Goal: Information Seeking & Learning: Learn about a topic

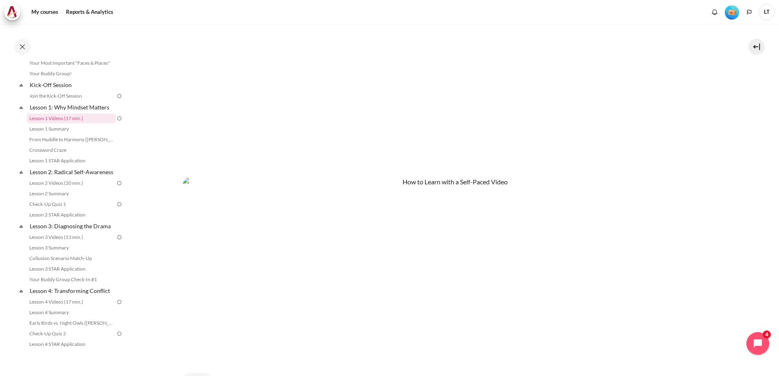
scroll to position [456, 0]
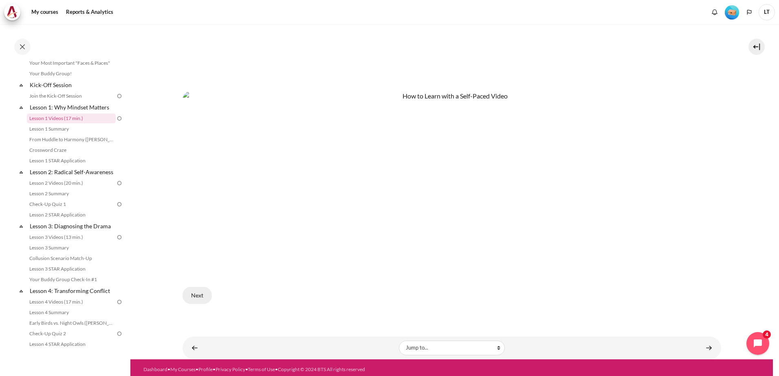
click at [193, 292] on button "Next" at bounding box center [196, 295] width 29 height 17
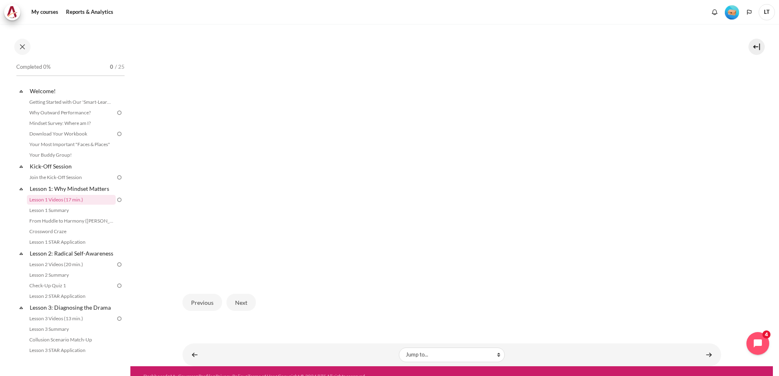
scroll to position [239, 0]
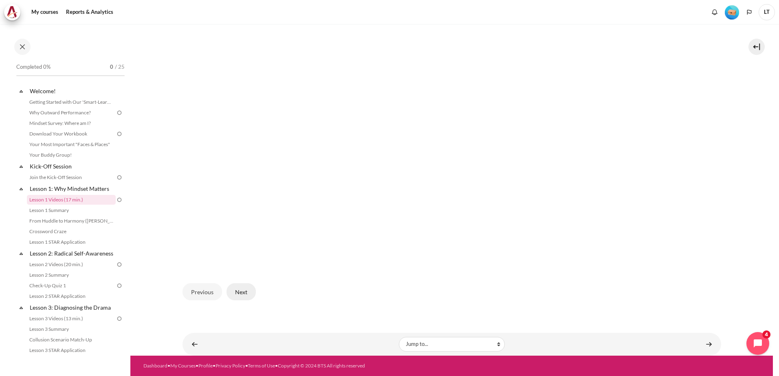
click at [239, 289] on button "Next" at bounding box center [240, 291] width 29 height 17
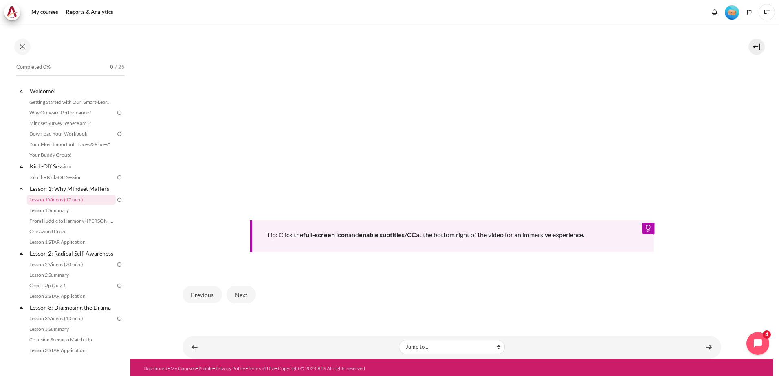
scroll to position [331, 0]
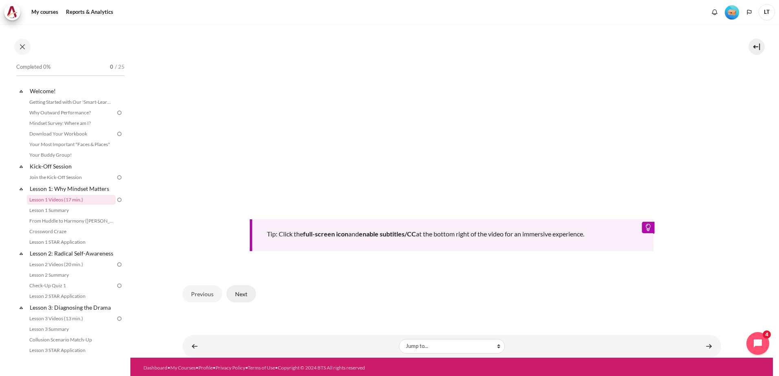
click at [235, 294] on button "Next" at bounding box center [240, 293] width 29 height 17
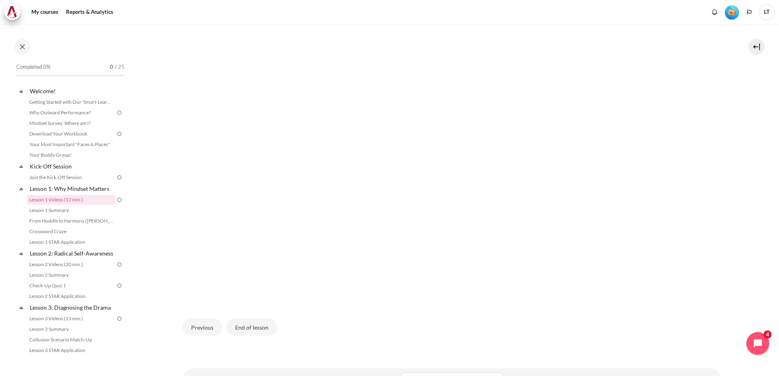
scroll to position [239, 0]
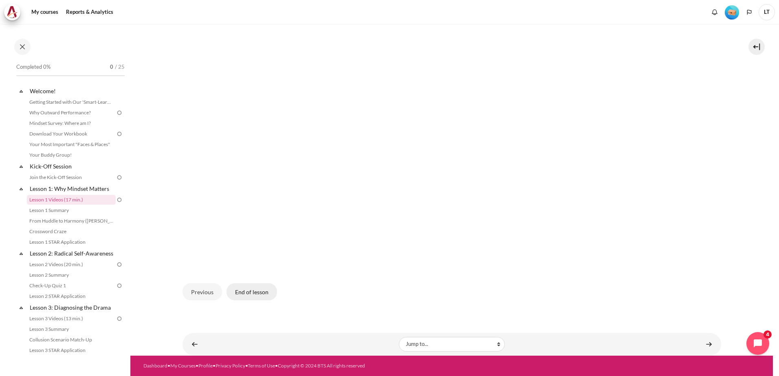
click at [255, 296] on button "End of lesson" at bounding box center [251, 291] width 50 height 17
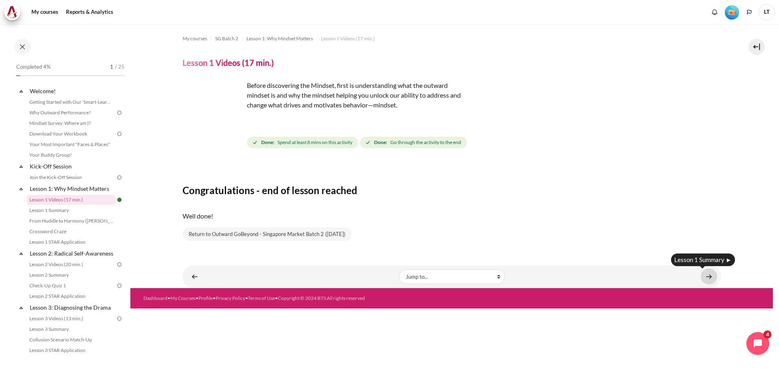
click at [707, 276] on link "Content" at bounding box center [708, 277] width 16 height 16
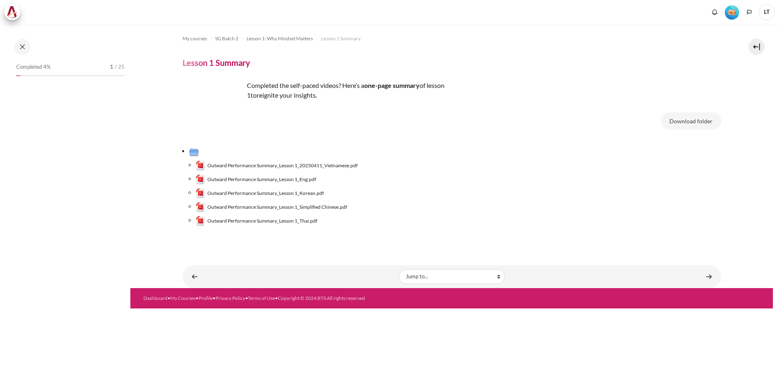
scroll to position [3, 0]
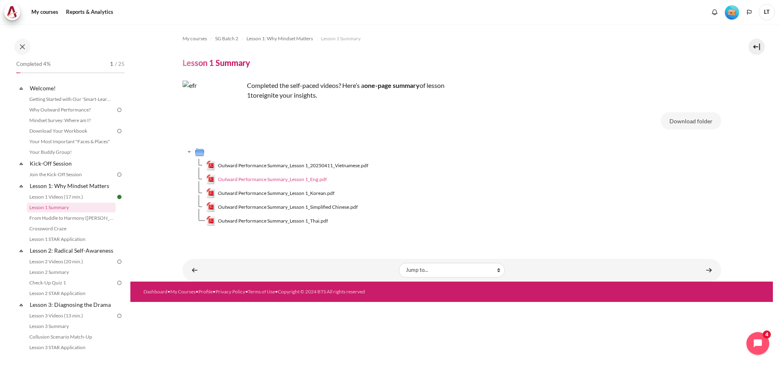
click at [283, 178] on span "Outward Performance Summary_Lesson 1_Eng.pdf" at bounding box center [272, 179] width 109 height 7
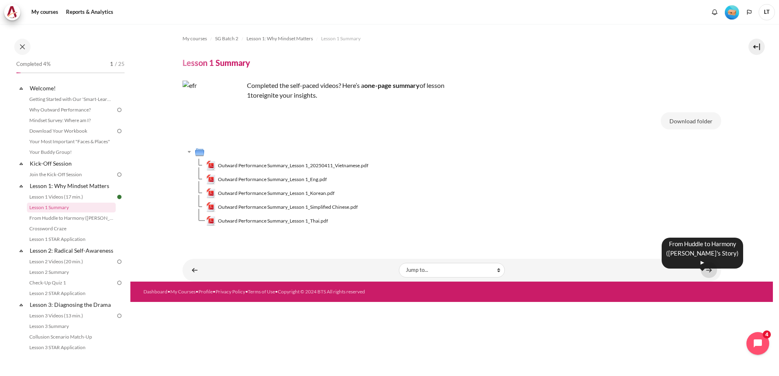
click at [707, 269] on link "Content" at bounding box center [708, 270] width 16 height 16
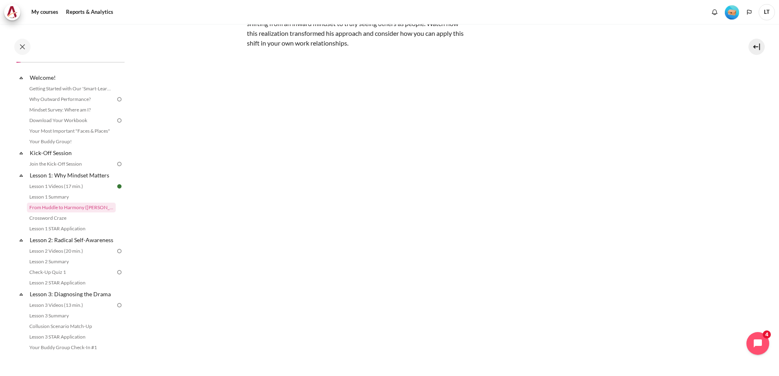
scroll to position [127, 0]
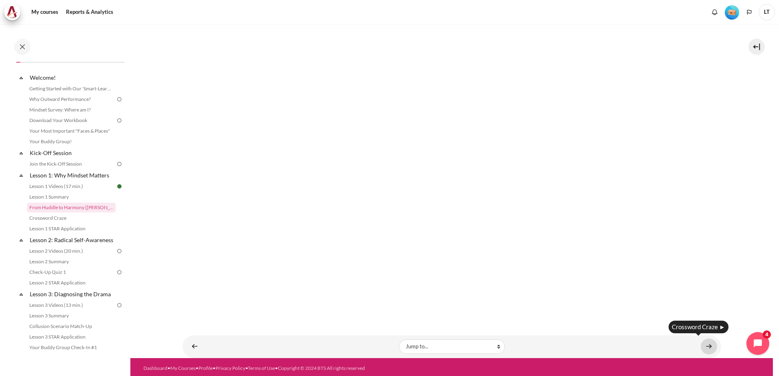
click at [701, 340] on link "Content" at bounding box center [708, 347] width 16 height 16
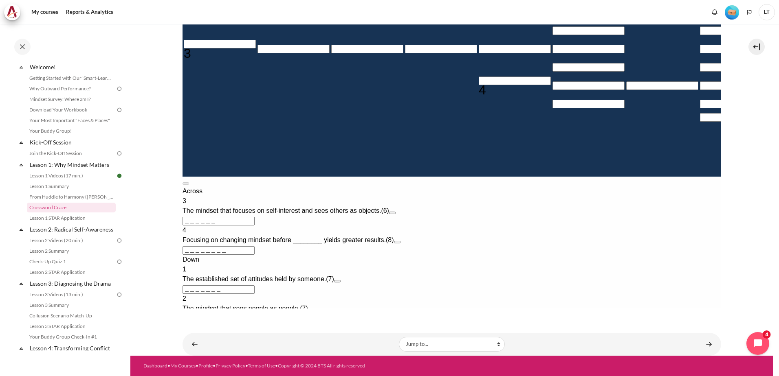
scroll to position [106, 0]
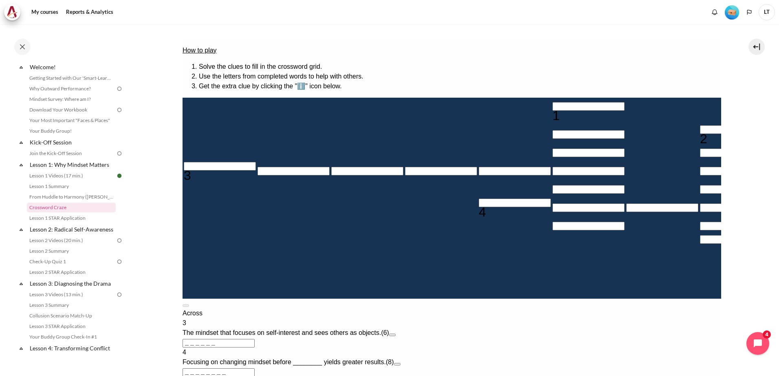
click at [254, 339] on input "＿＿＿＿＿＿" at bounding box center [218, 343] width 72 height 9
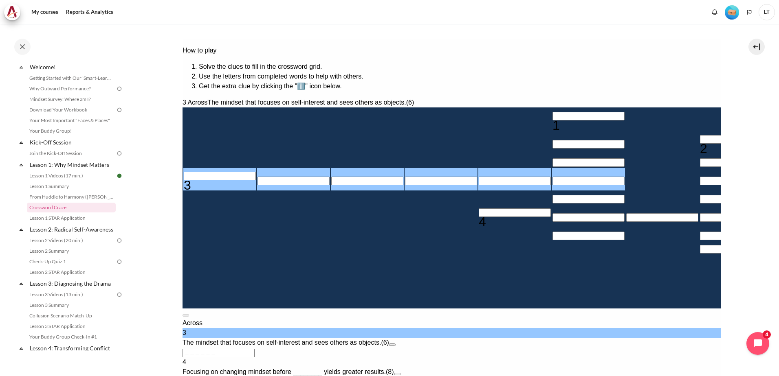
click at [214, 180] on input "Row 4, Column 1. 3 Across. The mindset that focuses on self-interest and sees o…" at bounding box center [219, 176] width 72 height 9
type input "I＿＿＿＿＿"
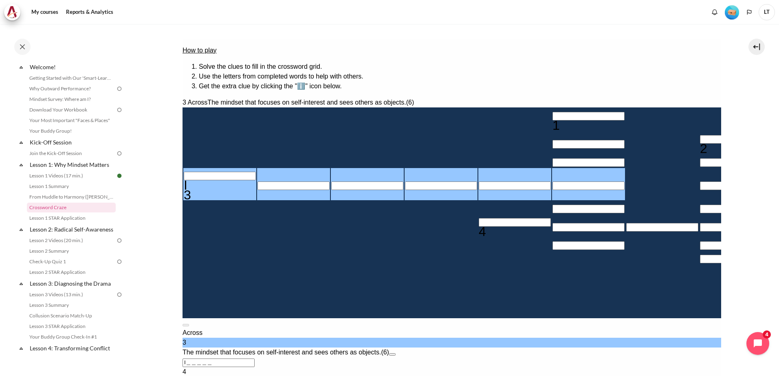
type input "IN＿＿＿＿"
type input "INW＿＿＿"
type input "INWA＿＿"
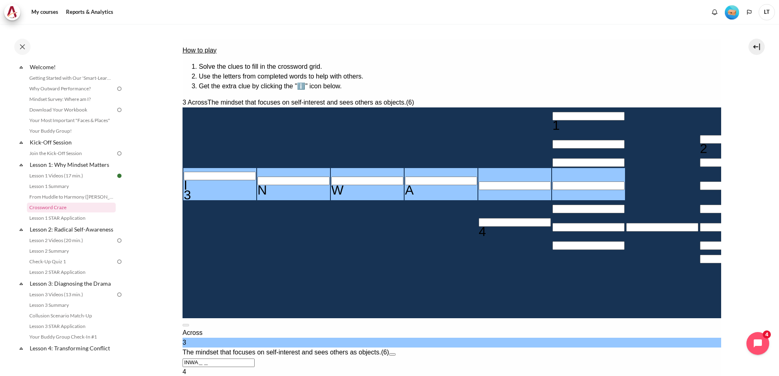
type input "INWAR＿"
type input "INWARD"
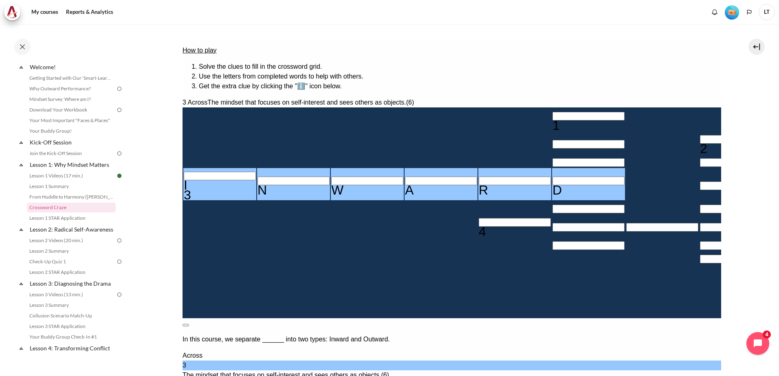
click at [189, 324] on button at bounding box center [185, 325] width 7 height 2
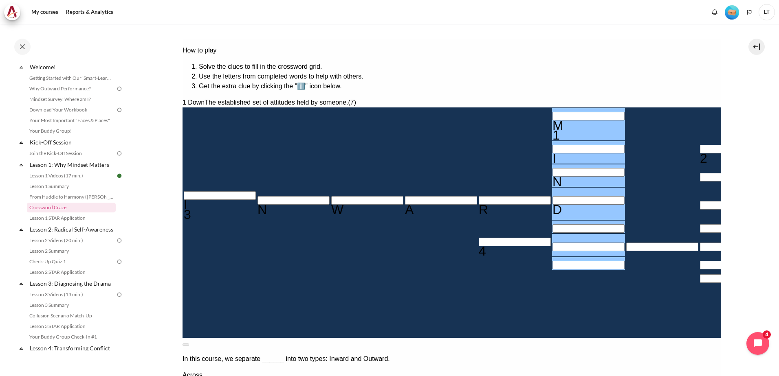
type input "MINDSe＿"
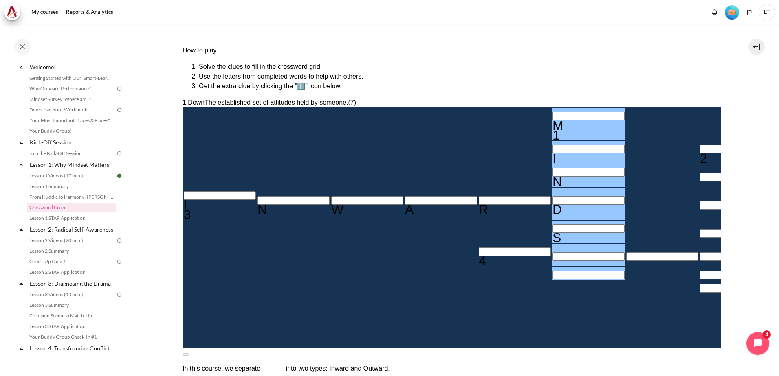
type input "＿E＿＿＿＿＿＿"
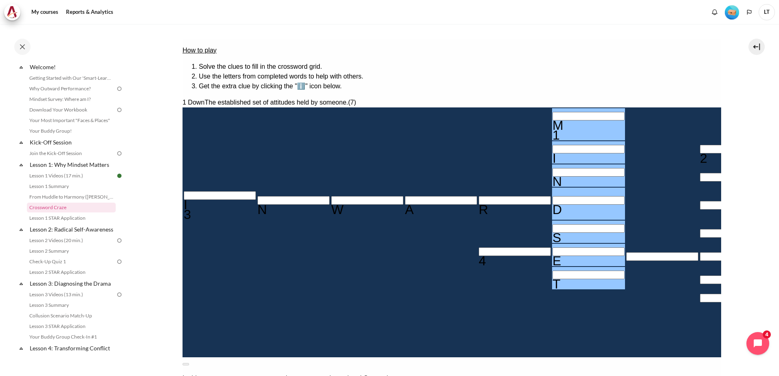
type input "MINDSET"
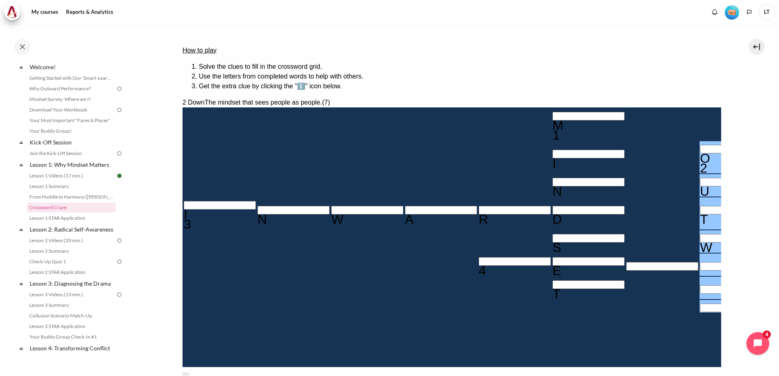
type input "OUTWa＿＿"
type input "＿E＿A＿＿＿＿"
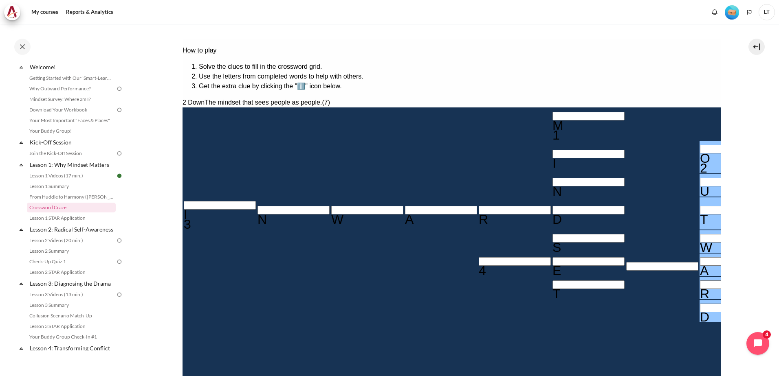
type input "OUTWARD"
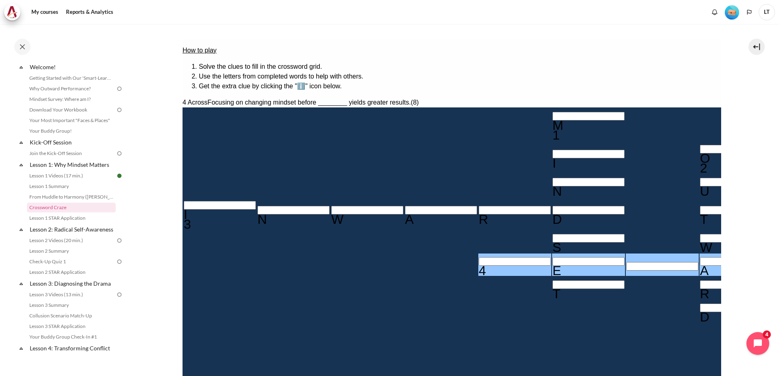
type input "BB＿A＿＿＿＿"
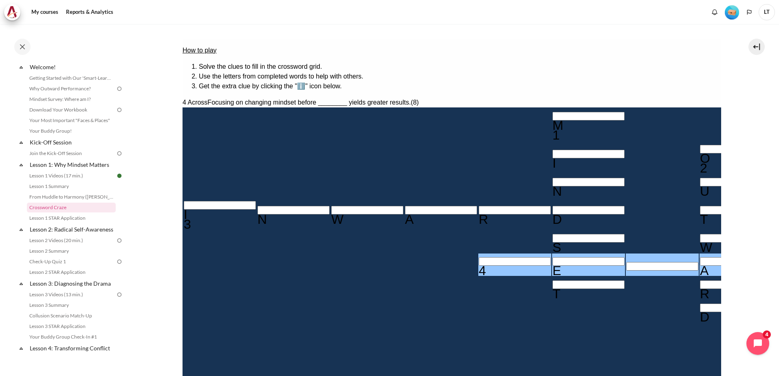
type input "MINDSBT"
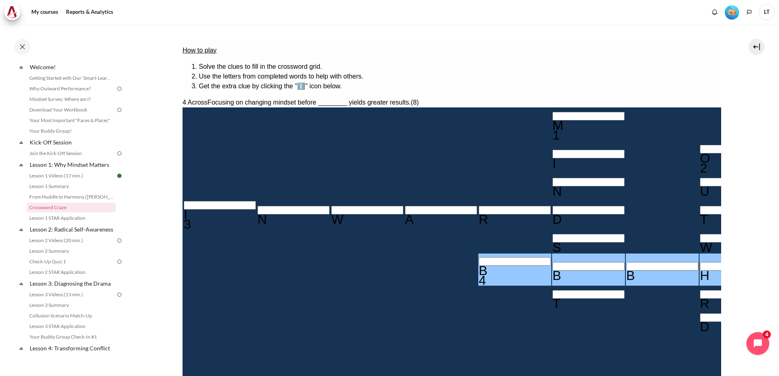
type input "BBBH＿＿＿＿"
type input "OUTWHRD"
type input "BB＿＿＿＿＿"
type input "OUTW＿RD"
type input "B＿＿＿＿＿＿＿"
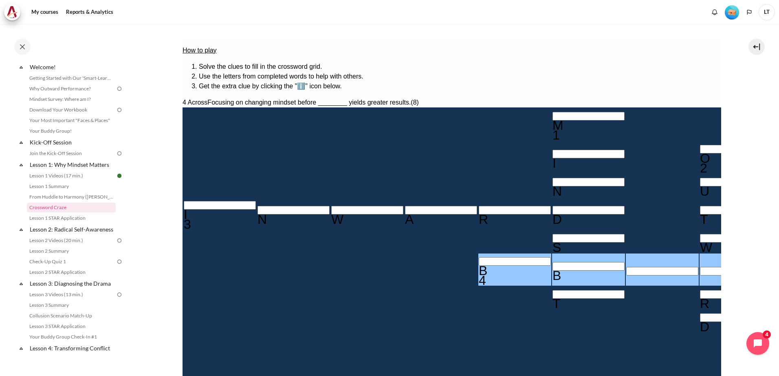
type input "MINDS＿T"
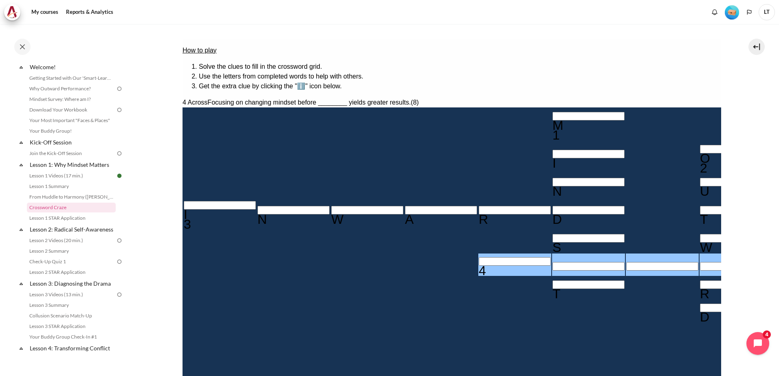
type input "BE＿＿＿＿＿＿"
type input "MINDSET"
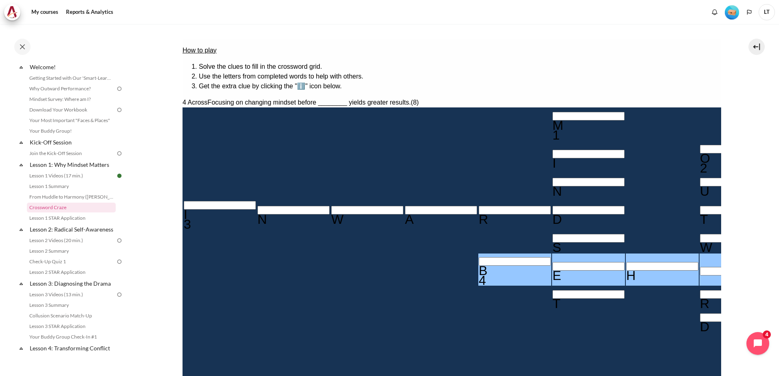
type input "[DEMOGRAPHIC_DATA]"
type input "OUTWARD"
type input "BEHAVIOU"
type input "U＿＿＿＿＿＿"
type input "BEHAVIO＿"
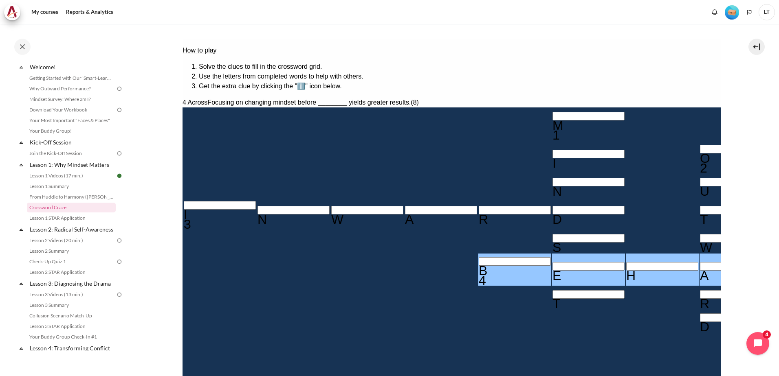
type input "＿＿＿＿＿＿＿"
type input "BEHAVOUR"
type input "R＿＿＿＿＿＿"
type input "BEHAVOU＿"
type input "＿＿＿＿＿＿＿"
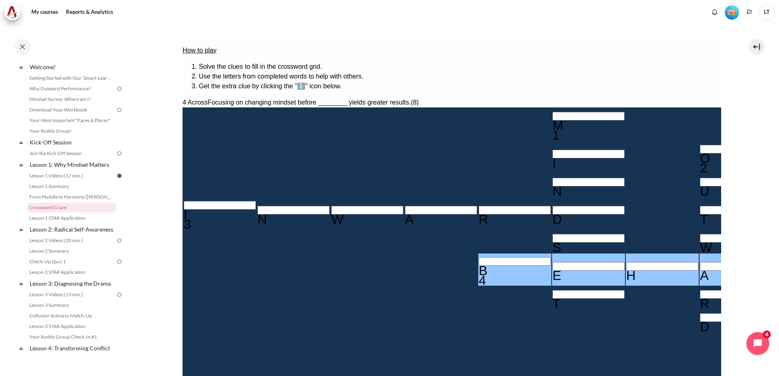
type input "BEH＿＿＿＿＿"
type input "OUTW＿RD"
type input "B＿＿＿＿＿＿＿"
type input "MINDS＿T"
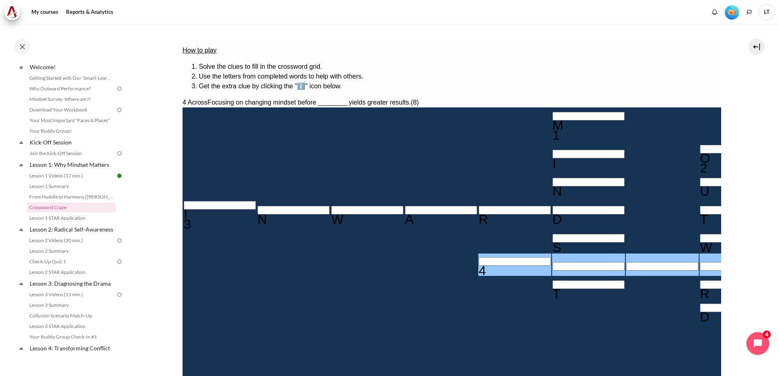
type input "＿＿＿＿＿＿＿＿"
click at [552, 262] on input "Row 6, Column 6. 4 Across. Focusing on changing mindset before ________ yields …" at bounding box center [588, 266] width 72 height 9
type input "＿E＿＿＿＿＿＿"
type input "MINDSET"
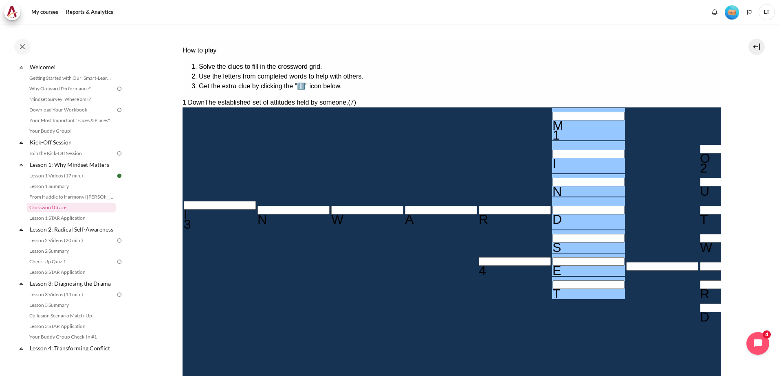
click at [699, 262] on input "Row 6, Column 8. 4 Across. Focusing on changing mindset before ________ yields …" at bounding box center [735, 266] width 72 height 9
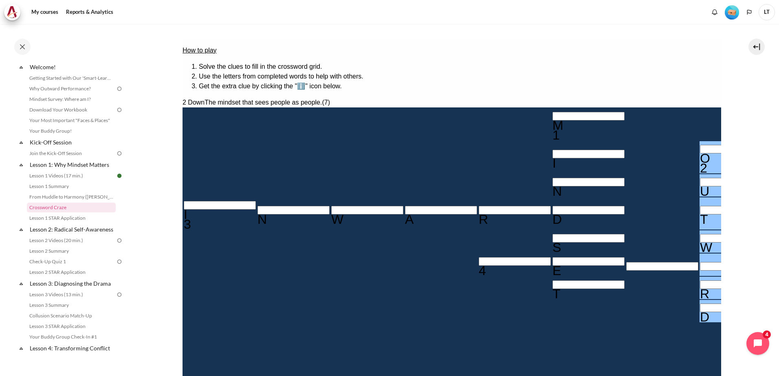
type input "＿E＿A＿＿＿＿"
type input "OUTWARD"
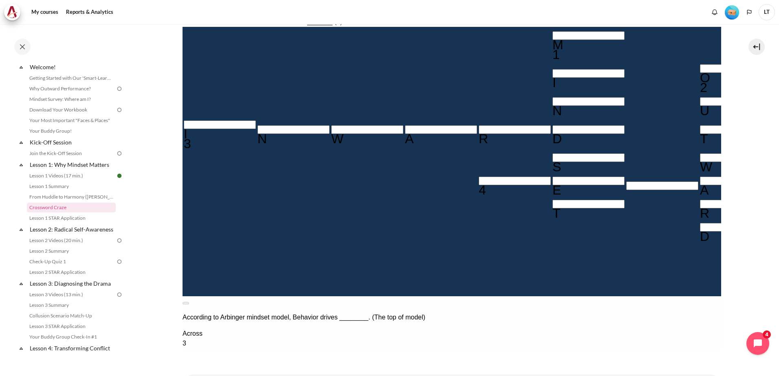
scroll to position [187, 0]
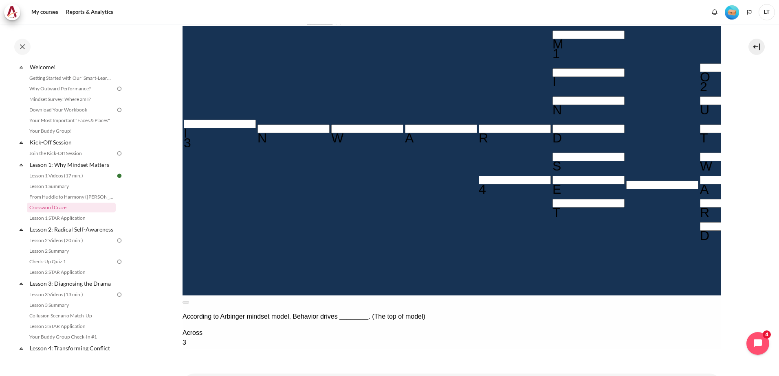
click at [478, 176] on input "Row 6, Column 5. 4 Across. Focusing on changing mindset before ________ yields …" at bounding box center [514, 180] width 72 height 9
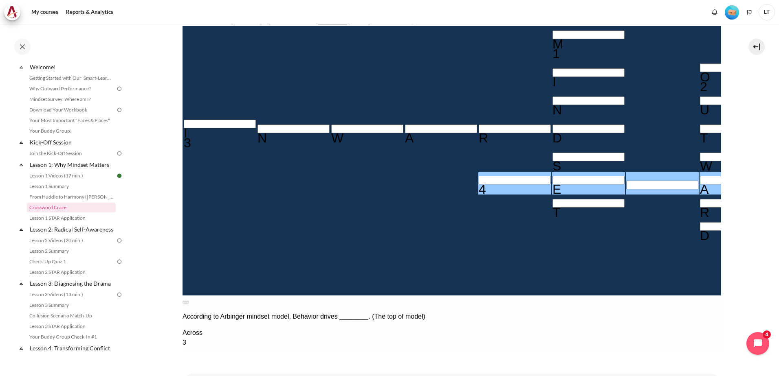
type input "BE＿A＿＿＿＿"
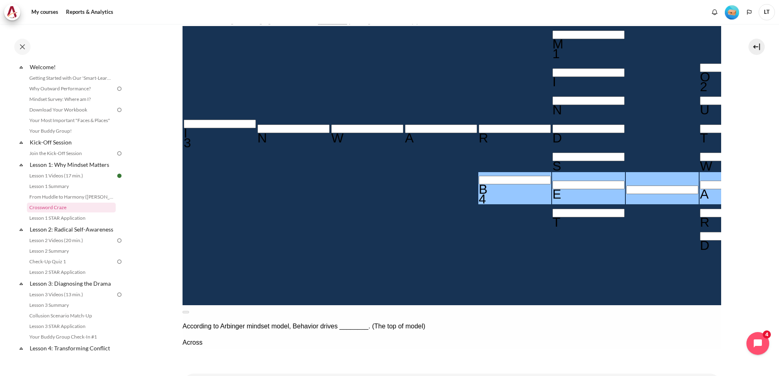
type input "BEHA＿＿＿＿"
type input "BEHAV＿＿＿"
type input "BEHAVI＿＿"
type input "BEHAVIO＿"
type input "BEHAVIOR"
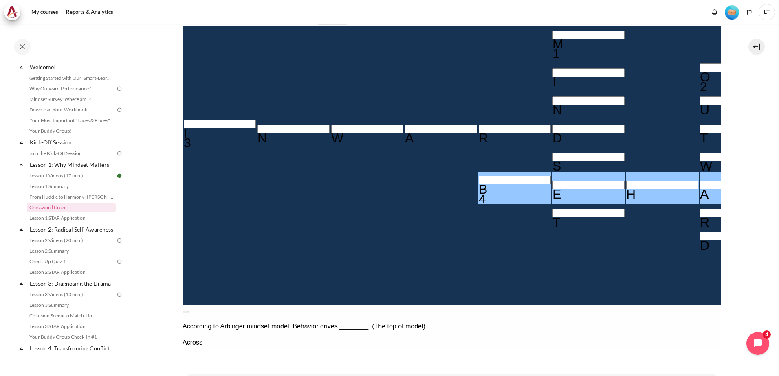
type input "R＿＿＿＿＿＿"
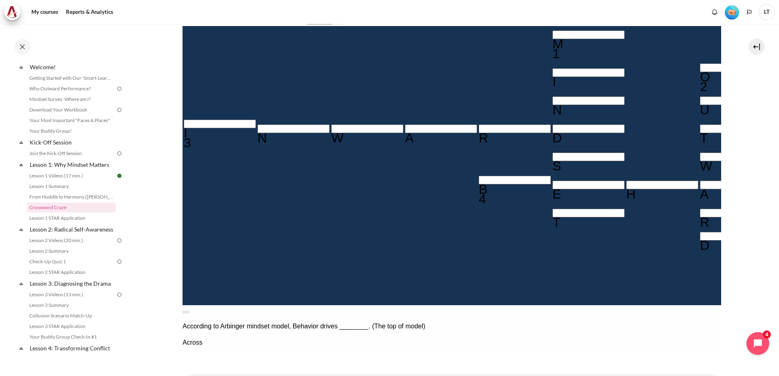
type input "RE＿＿＿＿＿"
type input "RES＿＿＿＿"
type input "RESU＿＿＿"
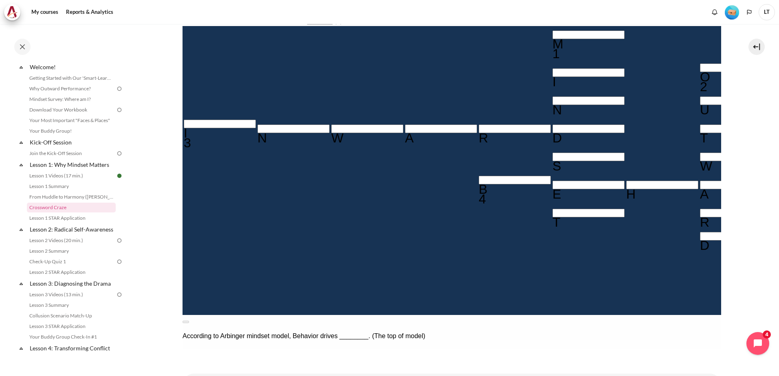
type input "RESUL＿＿"
type input "RESULT＿"
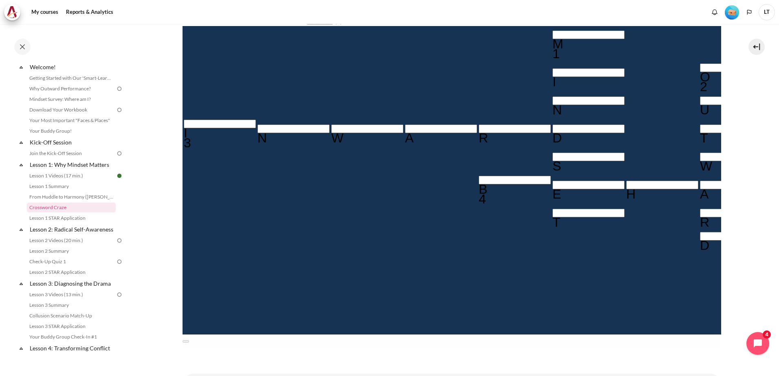
type input "RESULTS"
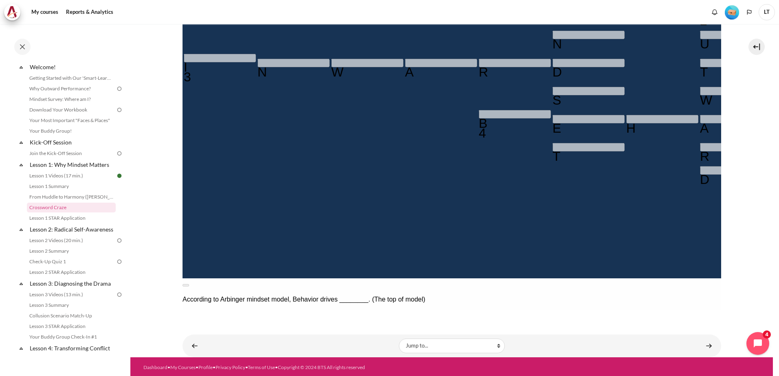
scroll to position [245, 0]
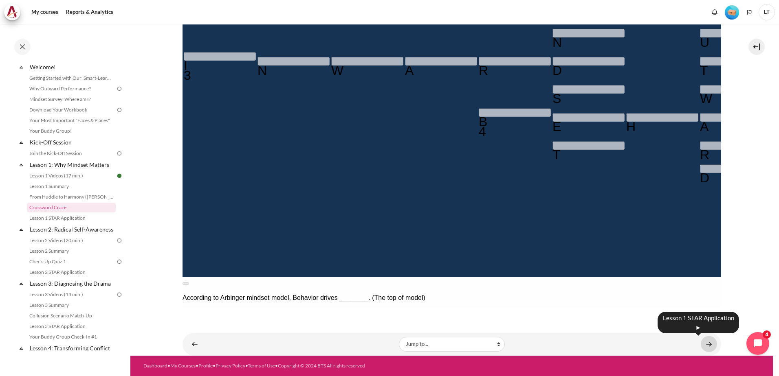
click at [702, 347] on link "Content" at bounding box center [708, 344] width 16 height 16
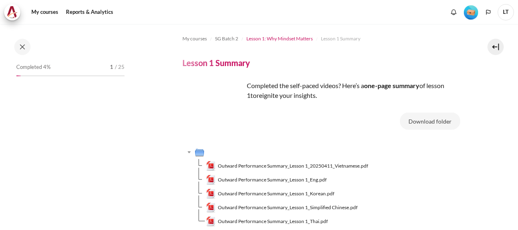
click at [278, 38] on span "Lesson 1: Why Mindset Matters" at bounding box center [279, 38] width 66 height 7
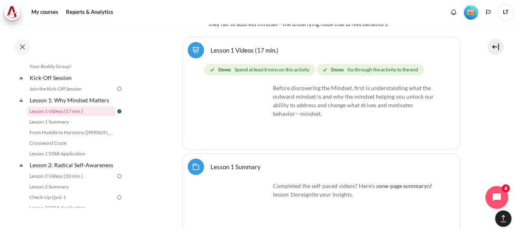
scroll to position [1202, 0]
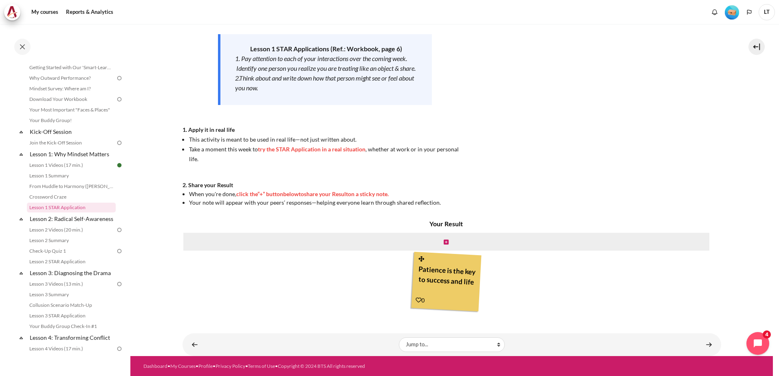
scroll to position [125, 0]
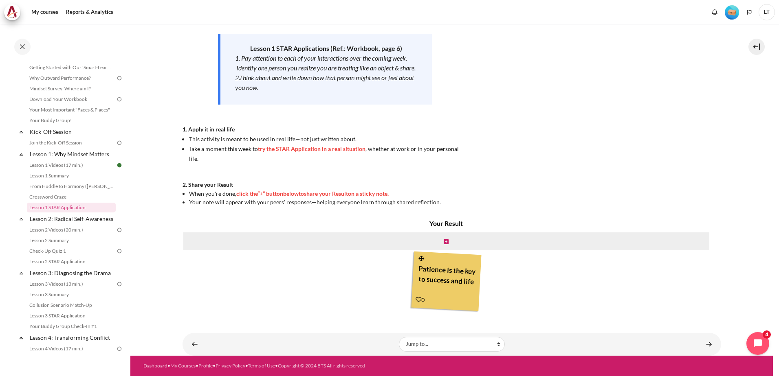
click at [280, 152] on span "try the STAR Application in a real situation" at bounding box center [312, 148] width 108 height 7
click at [444, 243] on icon "Content" at bounding box center [445, 242] width 5 height 6
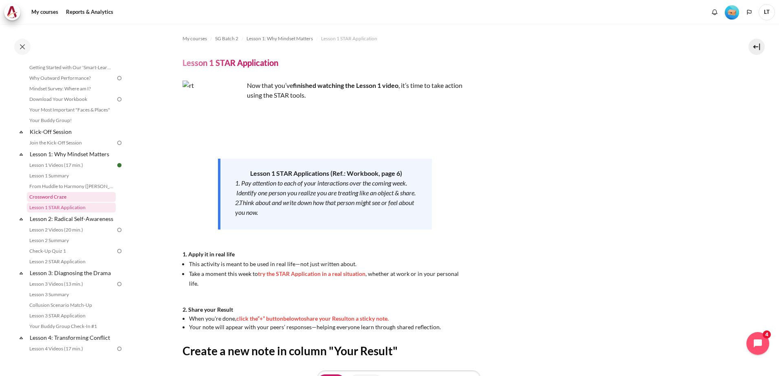
click at [57, 196] on link "Crossword Craze" at bounding box center [71, 197] width 89 height 10
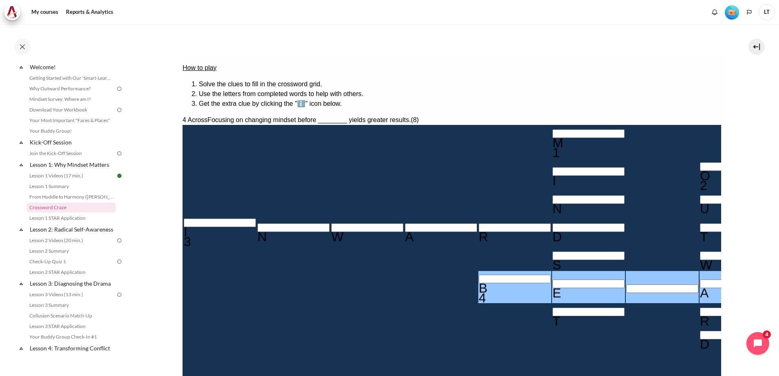
scroll to position [204, 0]
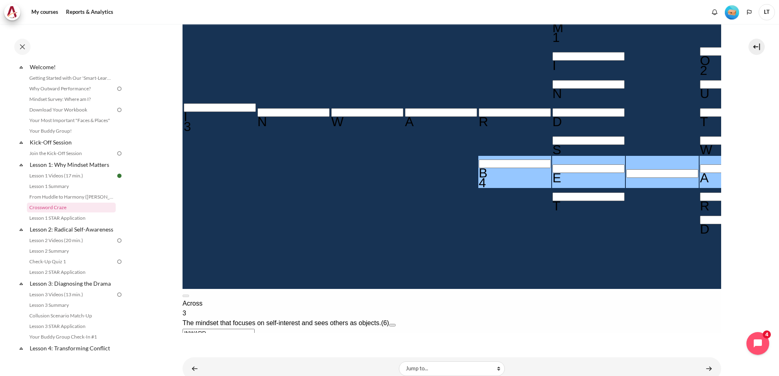
click at [552, 165] on input "Row 6, Column 6. 4 Across. Focusing on changing mindset before ________ yields …" at bounding box center [588, 169] width 72 height 9
click at [625, 169] on input "Row 6, Column 7. 4 Across. Focusing on changing mindset before ________ yields …" at bounding box center [661, 173] width 72 height 9
type input "BEHA＿＿＿＿"
type input "BEHAV＿＿＿"
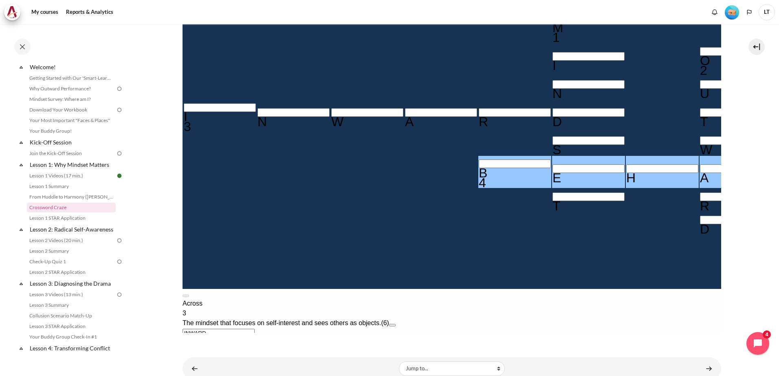
type input "BEHAVI＿＿"
type input "BEHAVIO＿"
type input "BEHAVIOR"
type input "R＿＿＿＿＿＿"
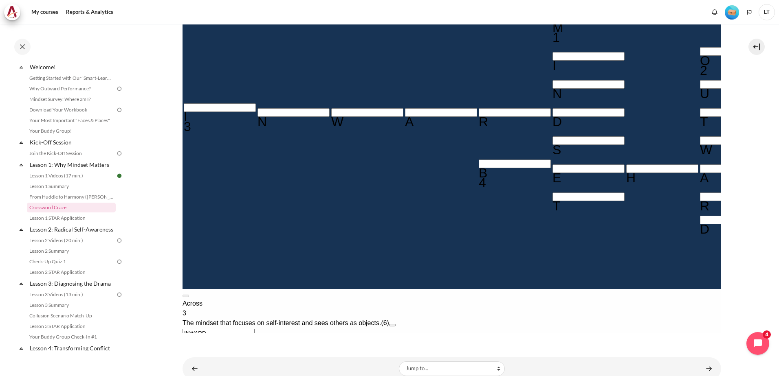
type input "RE＿＿＿＿＿"
type input "RES＿＿＿＿"
type input "RESU＿＿＿"
type input "RESUL＿＿"
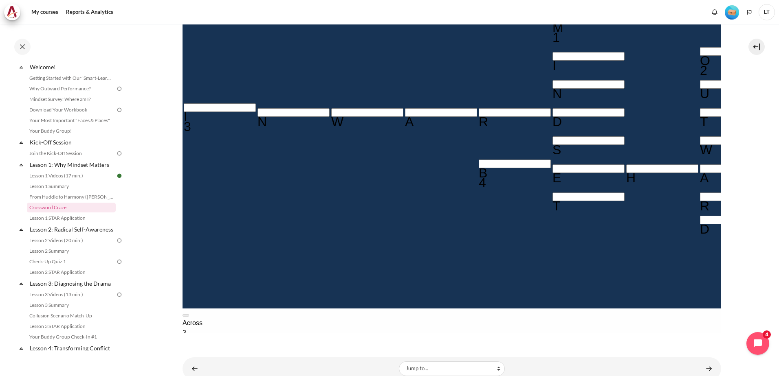
type input "RESULT＿"
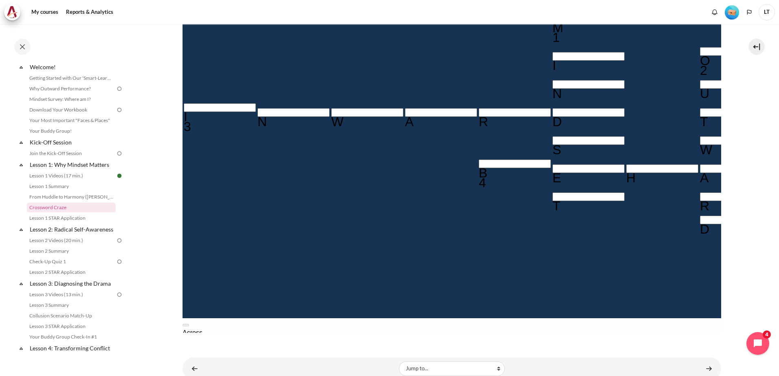
type input "RESULTS"
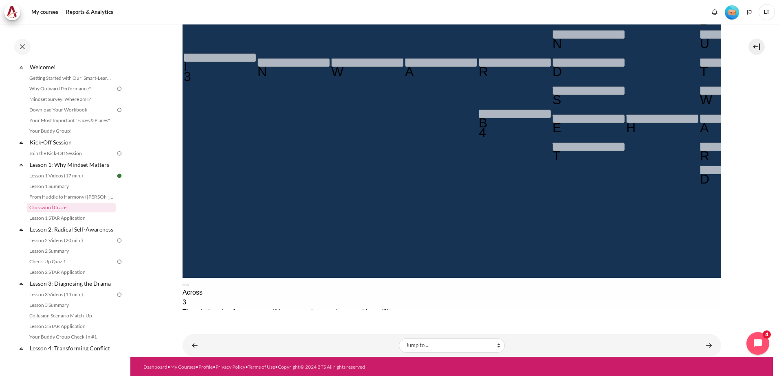
scroll to position [245, 0]
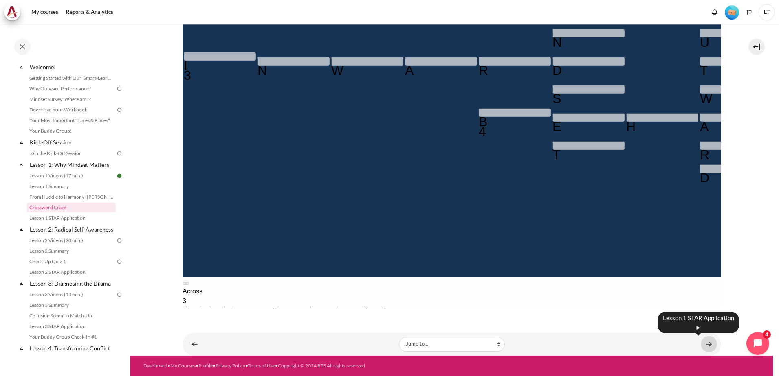
click at [702, 344] on link "Content" at bounding box center [708, 344] width 16 height 16
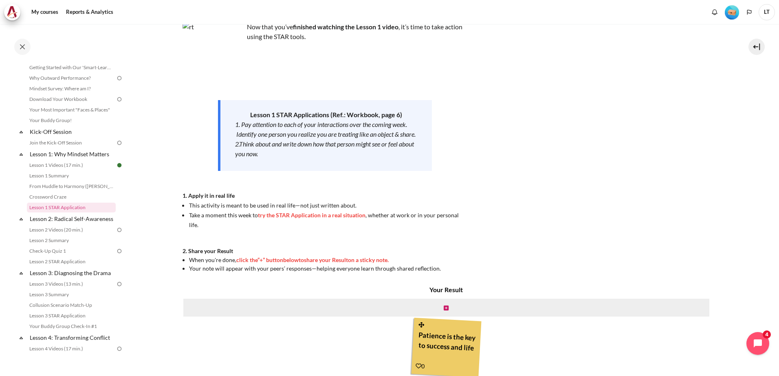
scroll to position [122, 0]
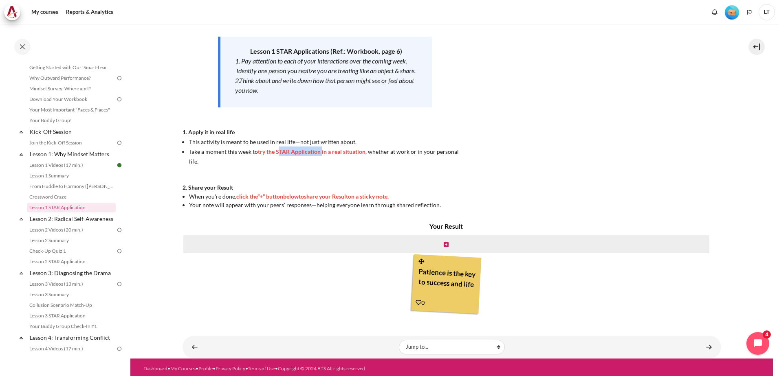
drag, startPoint x: 276, startPoint y: 162, endPoint x: 320, endPoint y: 162, distance: 43.6
click at [320, 155] on span "try the STAR Application in a real situation" at bounding box center [312, 151] width 108 height 7
copy span "STAR Application"
click at [203, 175] on div "Now that you’ve finished watching the Lesson 1 video , it’s time to take action…" at bounding box center [324, 83] width 285 height 251
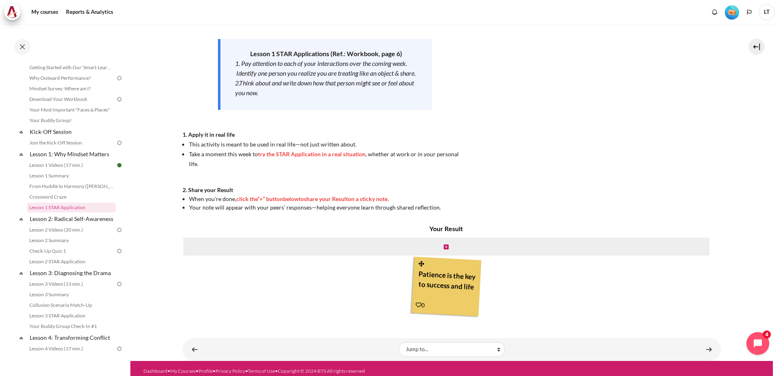
scroll to position [125, 0]
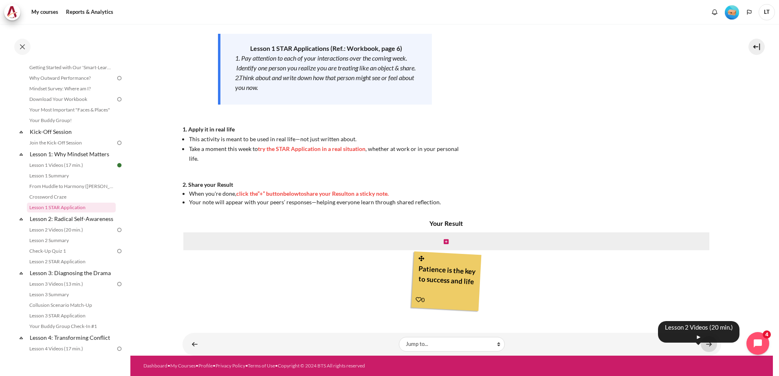
click at [704, 342] on link "Content" at bounding box center [708, 344] width 16 height 16
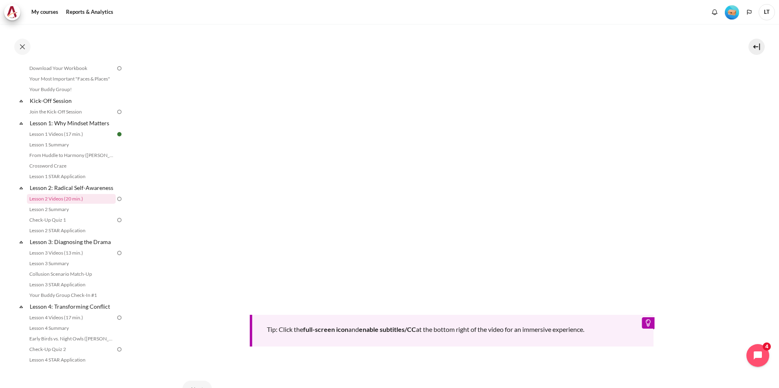
scroll to position [312, 0]
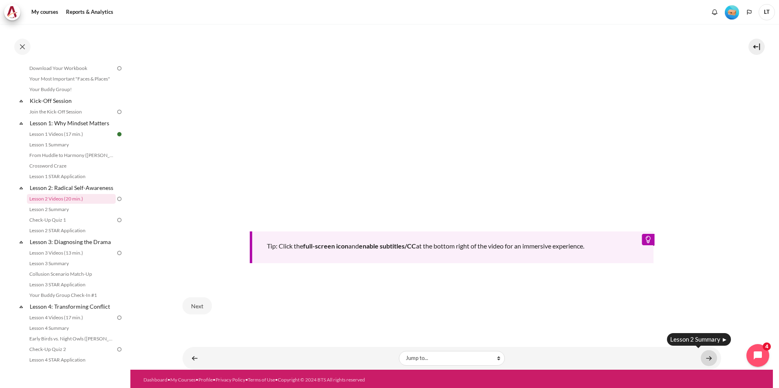
click at [703, 358] on link "Content" at bounding box center [708, 359] width 16 height 16
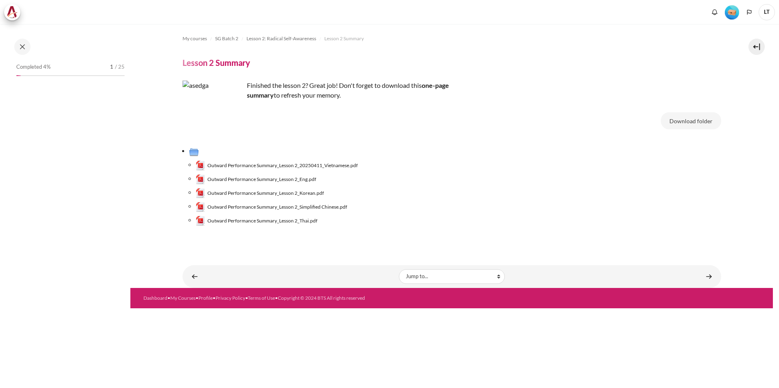
scroll to position [70, 0]
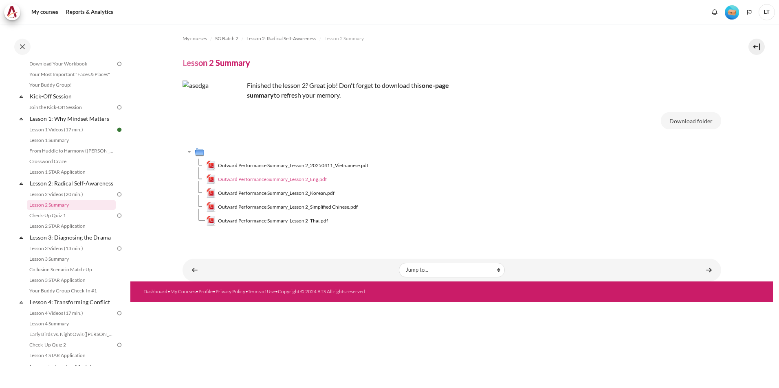
click at [298, 180] on span "Outward Performance Summary_Lesson 2_Eng.pdf" at bounding box center [272, 179] width 109 height 7
click at [706, 271] on link "Content" at bounding box center [708, 270] width 16 height 16
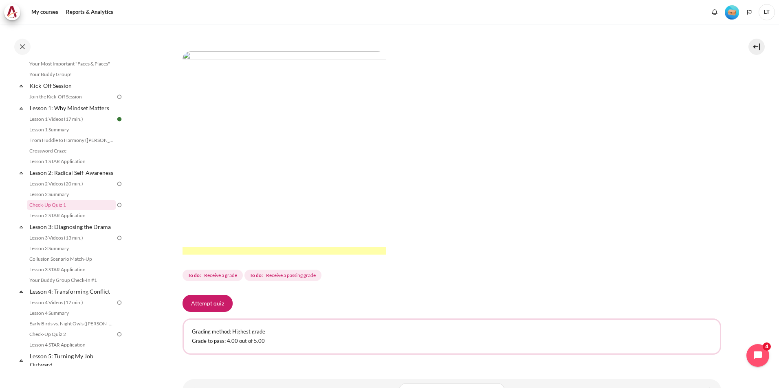
scroll to position [151, 0]
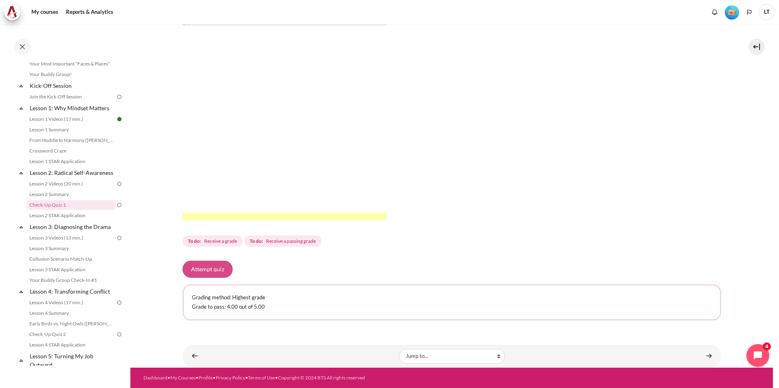
click at [217, 267] on button "Attempt quiz" at bounding box center [207, 269] width 50 height 17
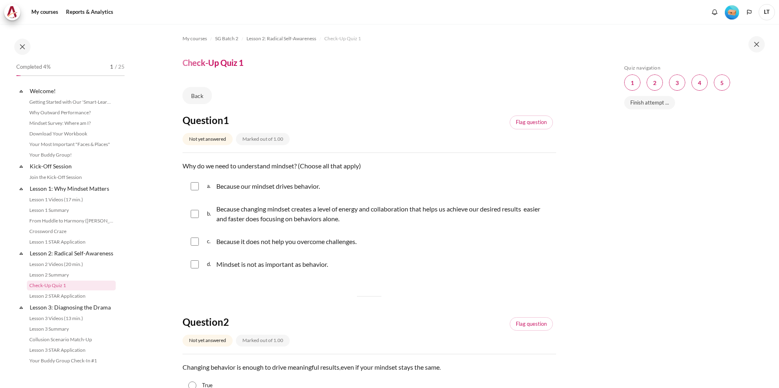
scroll to position [81, 0]
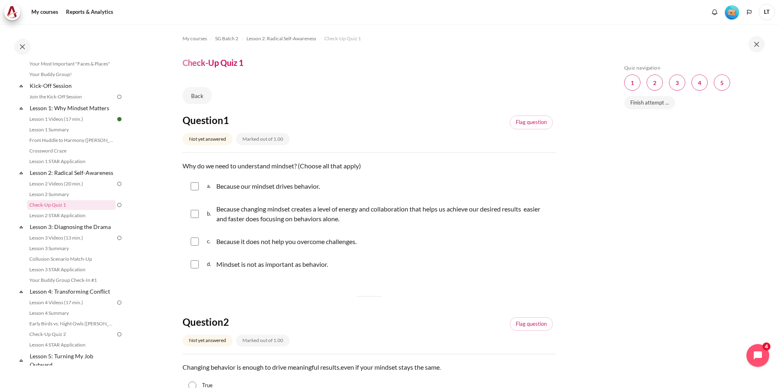
click at [197, 189] on input "Content" at bounding box center [195, 186] width 8 height 8
checkbox input "true"
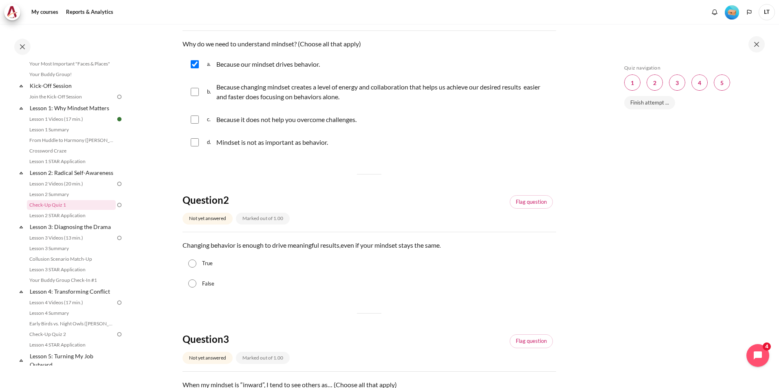
scroll to position [163, 0]
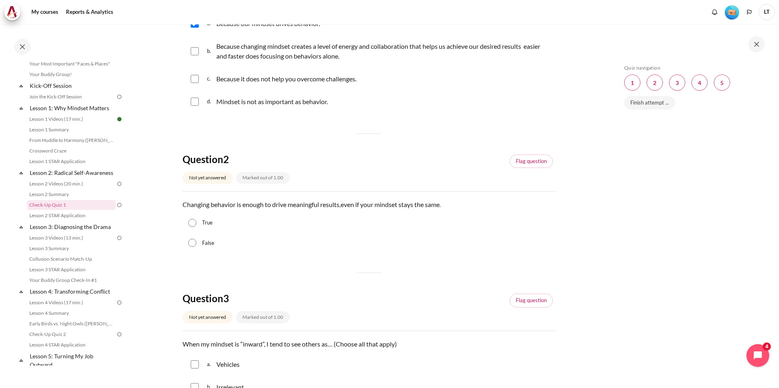
click at [192, 245] on input "False" at bounding box center [192, 243] width 8 height 8
radio input "true"
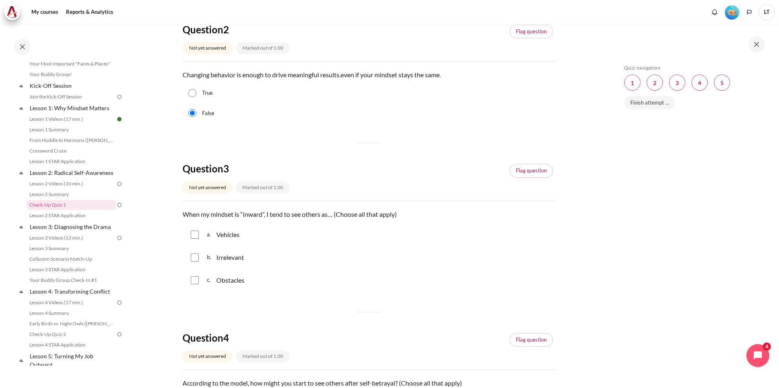
scroll to position [326, 0]
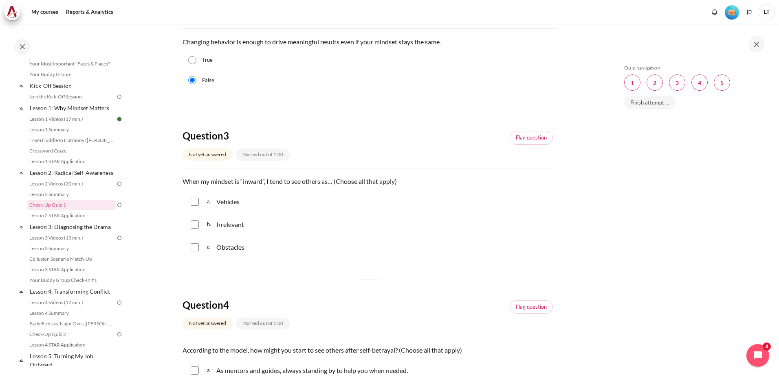
click at [194, 203] on input "Content" at bounding box center [195, 202] width 8 height 8
checkbox input "true"
drag, startPoint x: 193, startPoint y: 226, endPoint x: 198, endPoint y: 254, distance: 28.2
click at [192, 226] on input "Content" at bounding box center [195, 225] width 8 height 8
checkbox input "true"
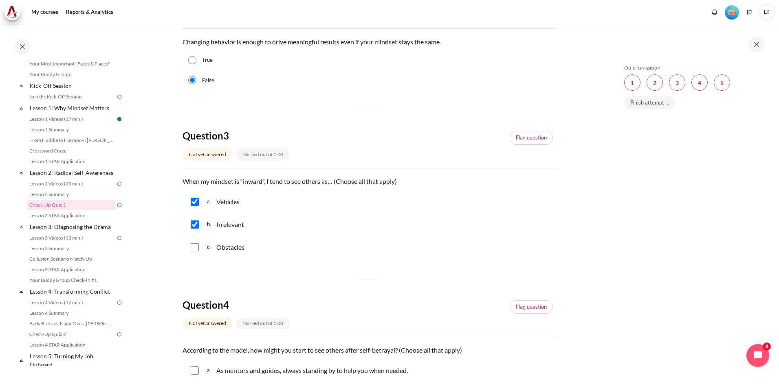
click at [196, 248] on input "Content" at bounding box center [195, 248] width 8 height 8
checkbox input "true"
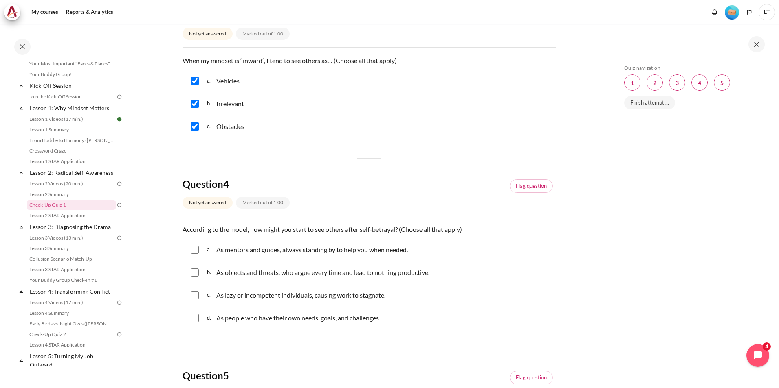
scroll to position [529, 0]
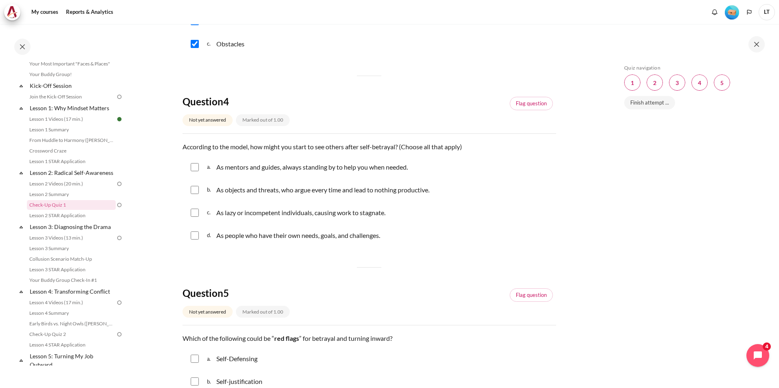
click at [193, 214] on input "Content" at bounding box center [195, 213] width 8 height 8
checkbox input "true"
click at [196, 191] on input "Content" at bounding box center [195, 190] width 8 height 8
checkbox input "true"
click at [201, 233] on div "d. As people who have their own needs, goals, and challenges." at bounding box center [368, 235] width 373 height 21
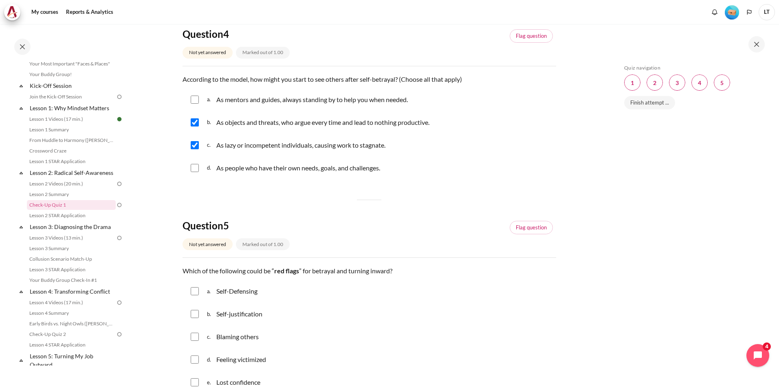
scroll to position [652, 0]
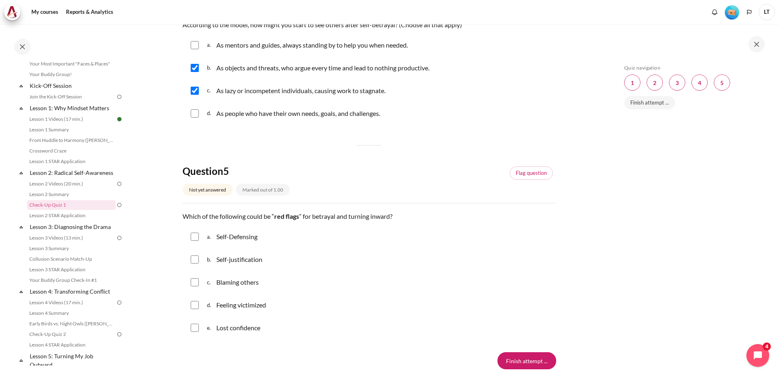
click at [197, 261] on input "Content" at bounding box center [195, 260] width 8 height 8
checkbox input "true"
click at [514, 358] on input "Finish attempt ..." at bounding box center [526, 361] width 59 height 17
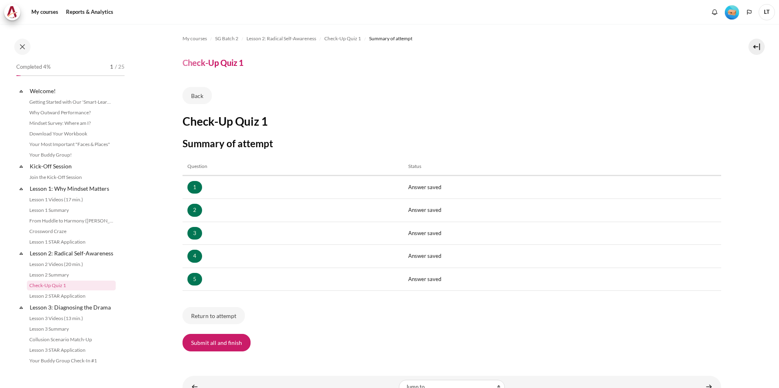
scroll to position [81, 0]
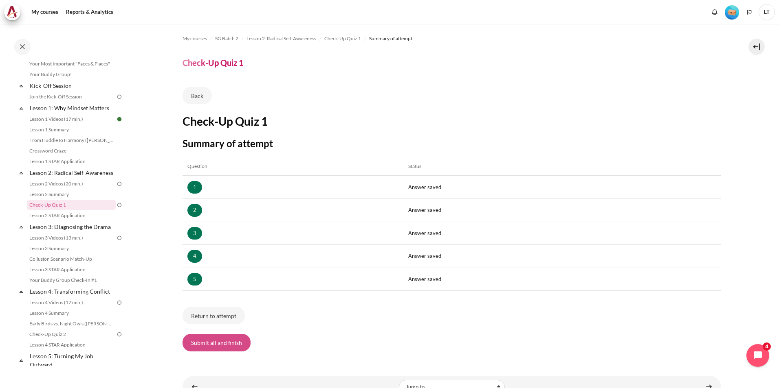
click at [216, 340] on button "Submit all and finish" at bounding box center [216, 342] width 68 height 17
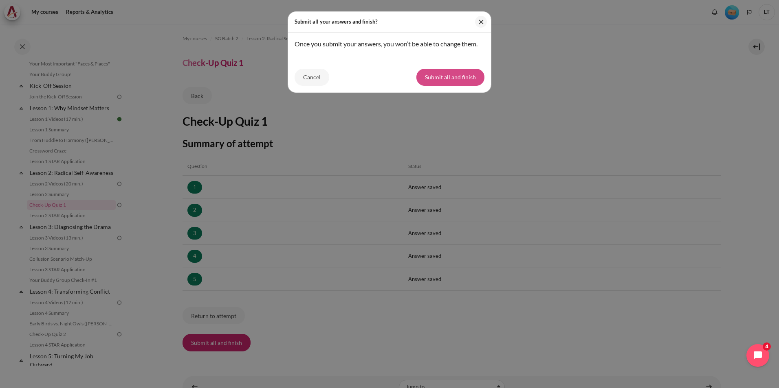
click at [461, 81] on button "Submit all and finish" at bounding box center [450, 77] width 68 height 17
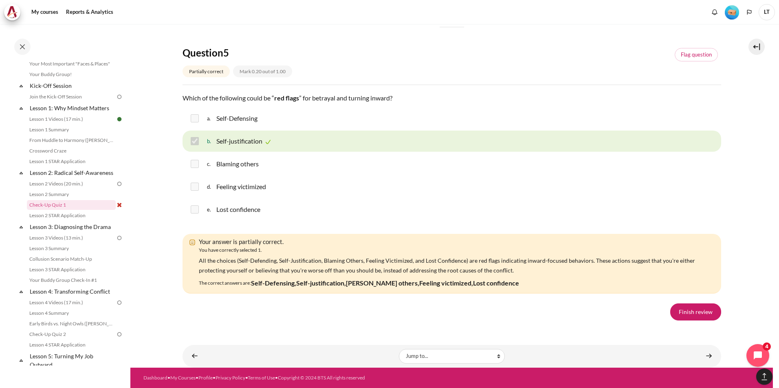
scroll to position [1293, 0]
click at [700, 355] on link "Content" at bounding box center [708, 357] width 16 height 16
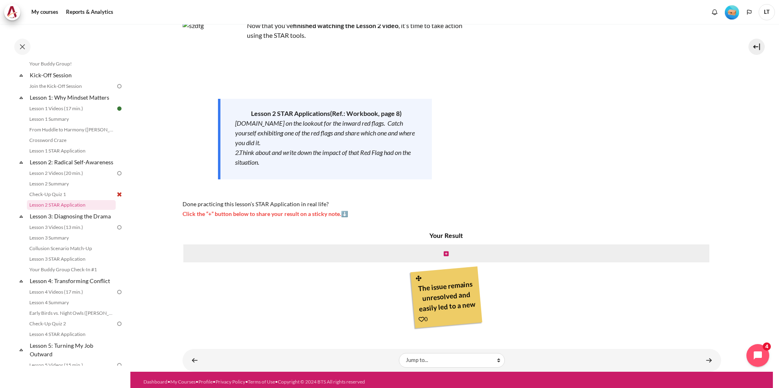
scroll to position [64, 0]
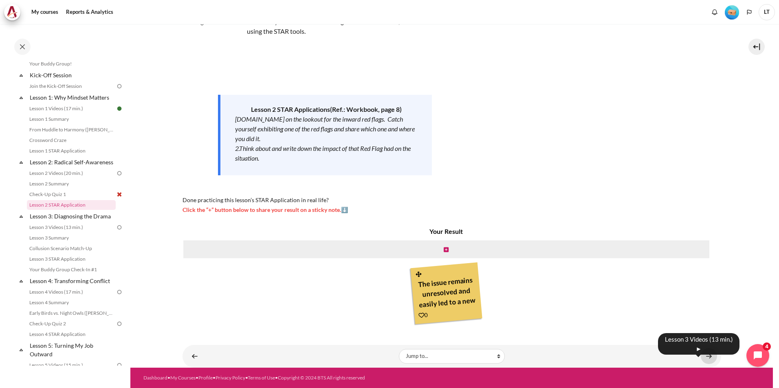
click at [709, 358] on link "Content" at bounding box center [708, 357] width 16 height 16
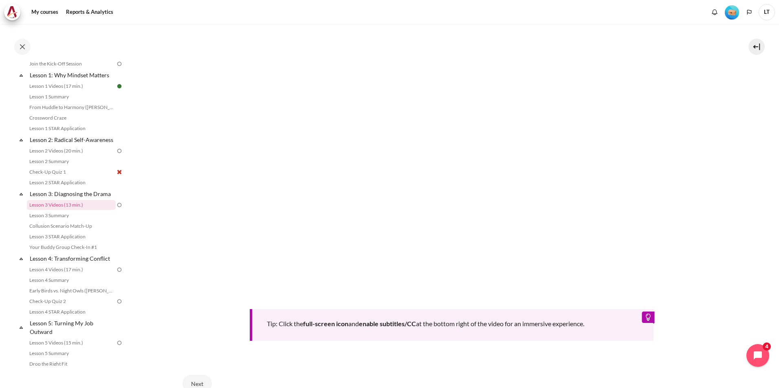
scroll to position [200, 0]
